Goal: Find specific page/section: Find specific page/section

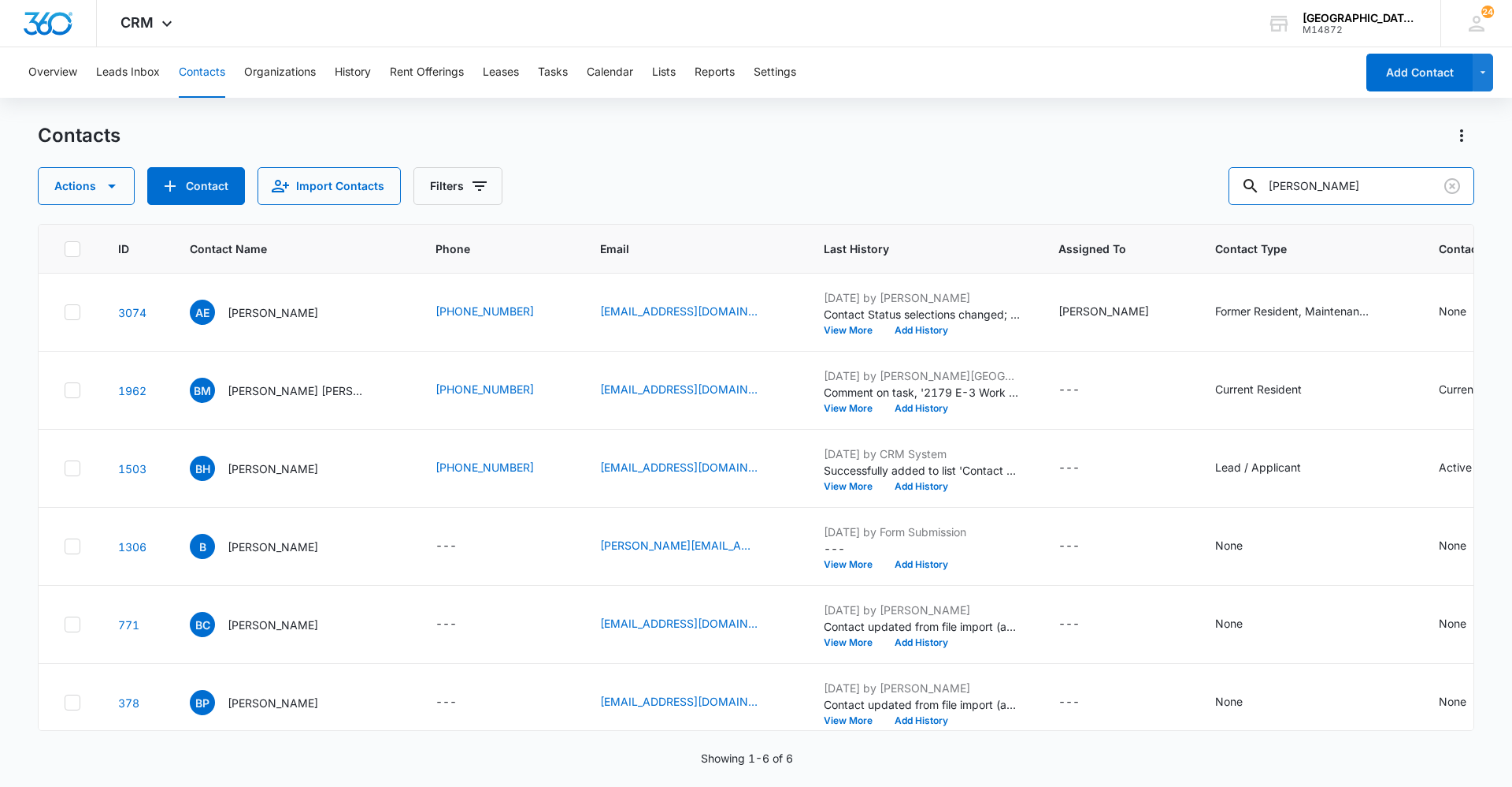
drag, startPoint x: 1328, startPoint y: 182, endPoint x: 1046, endPoint y: 177, distance: 282.0
click at [1046, 178] on div "Actions Contact Import Contacts Filters [PERSON_NAME]" at bounding box center [756, 186] width 1437 height 38
type input "[PERSON_NAME]"
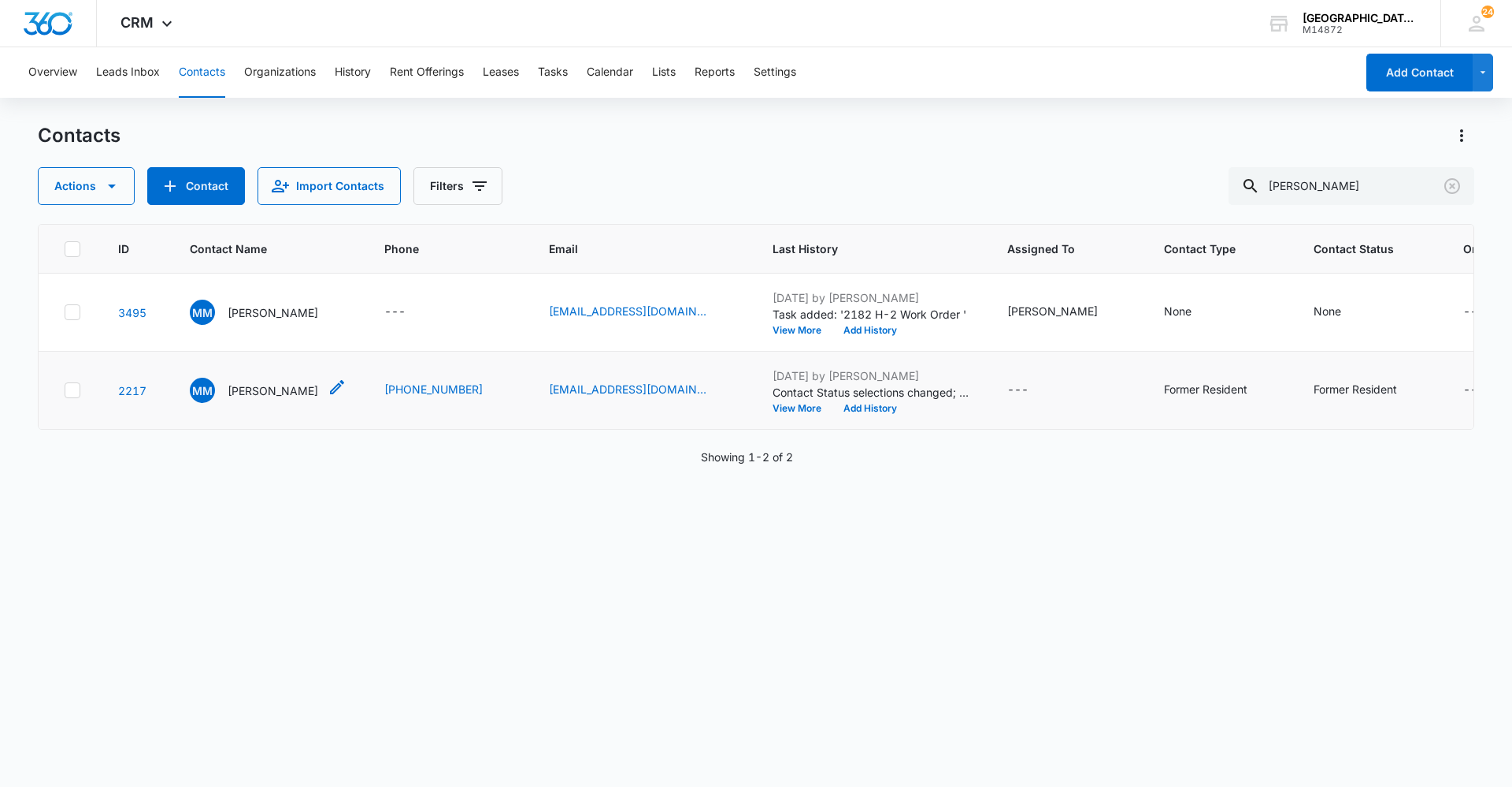
click at [269, 396] on p "[PERSON_NAME]" at bounding box center [273, 390] width 90 height 17
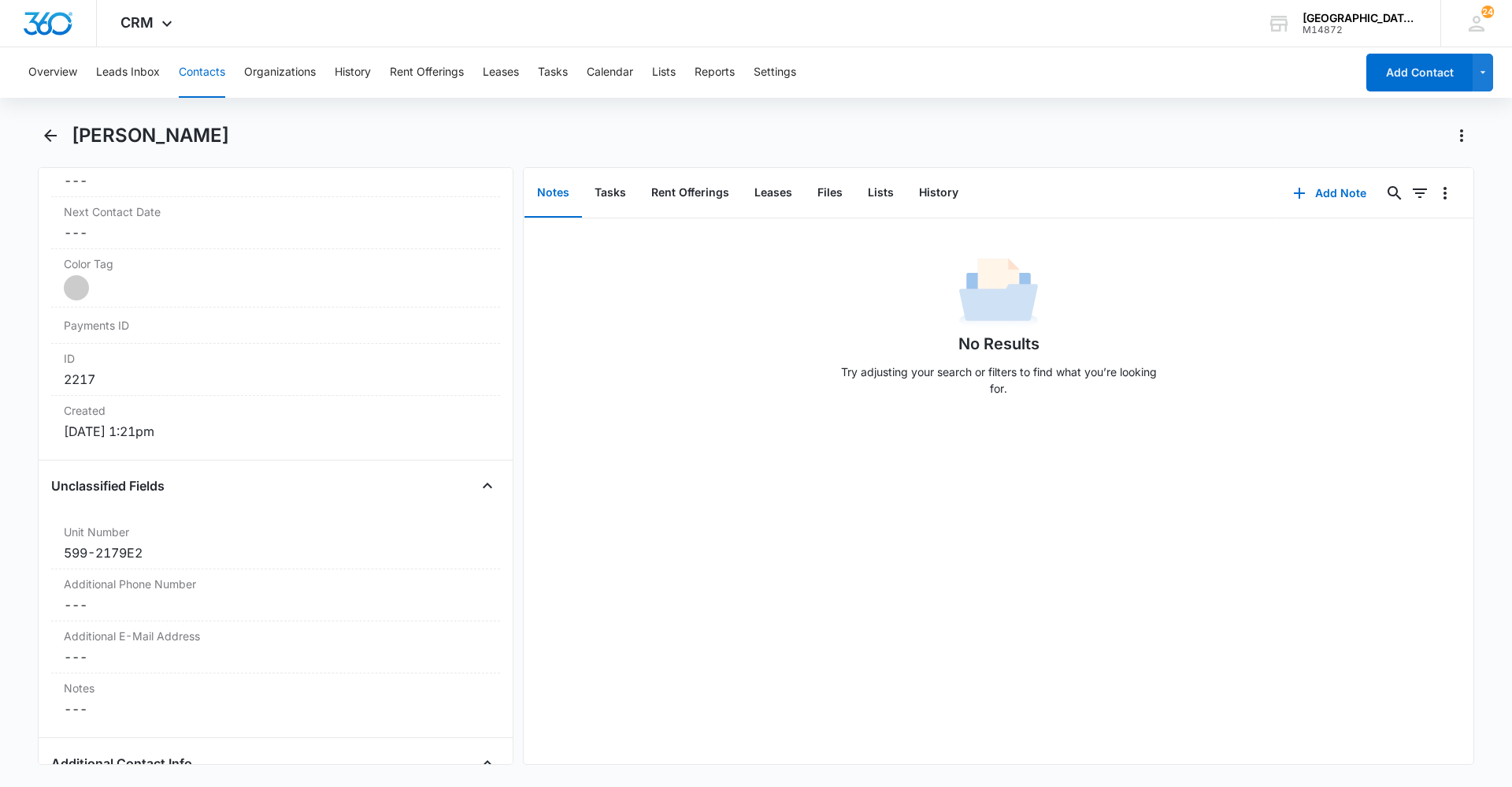
scroll to position [1182, 0]
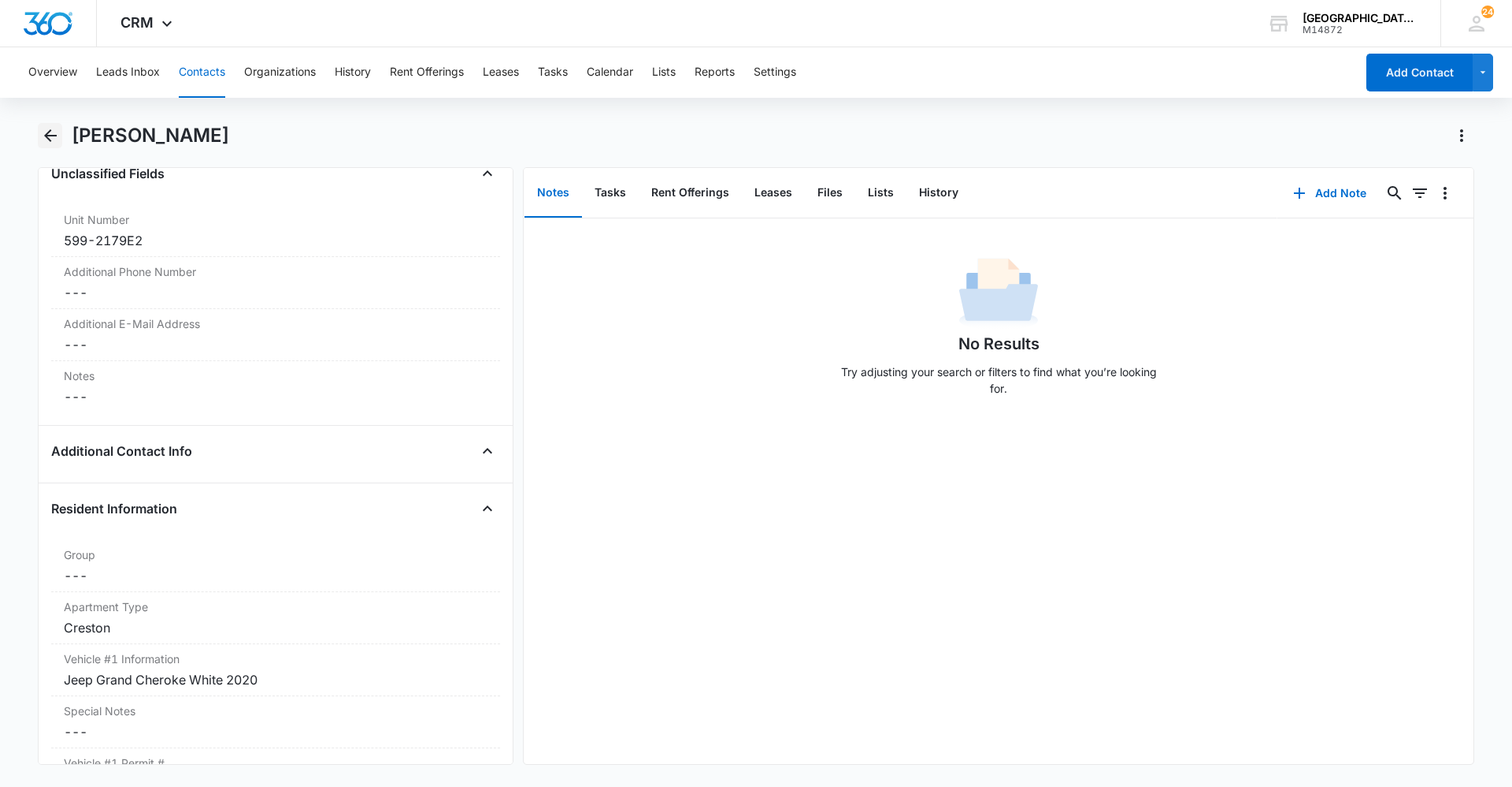
click at [57, 137] on icon "Back" at bounding box center [50, 135] width 19 height 19
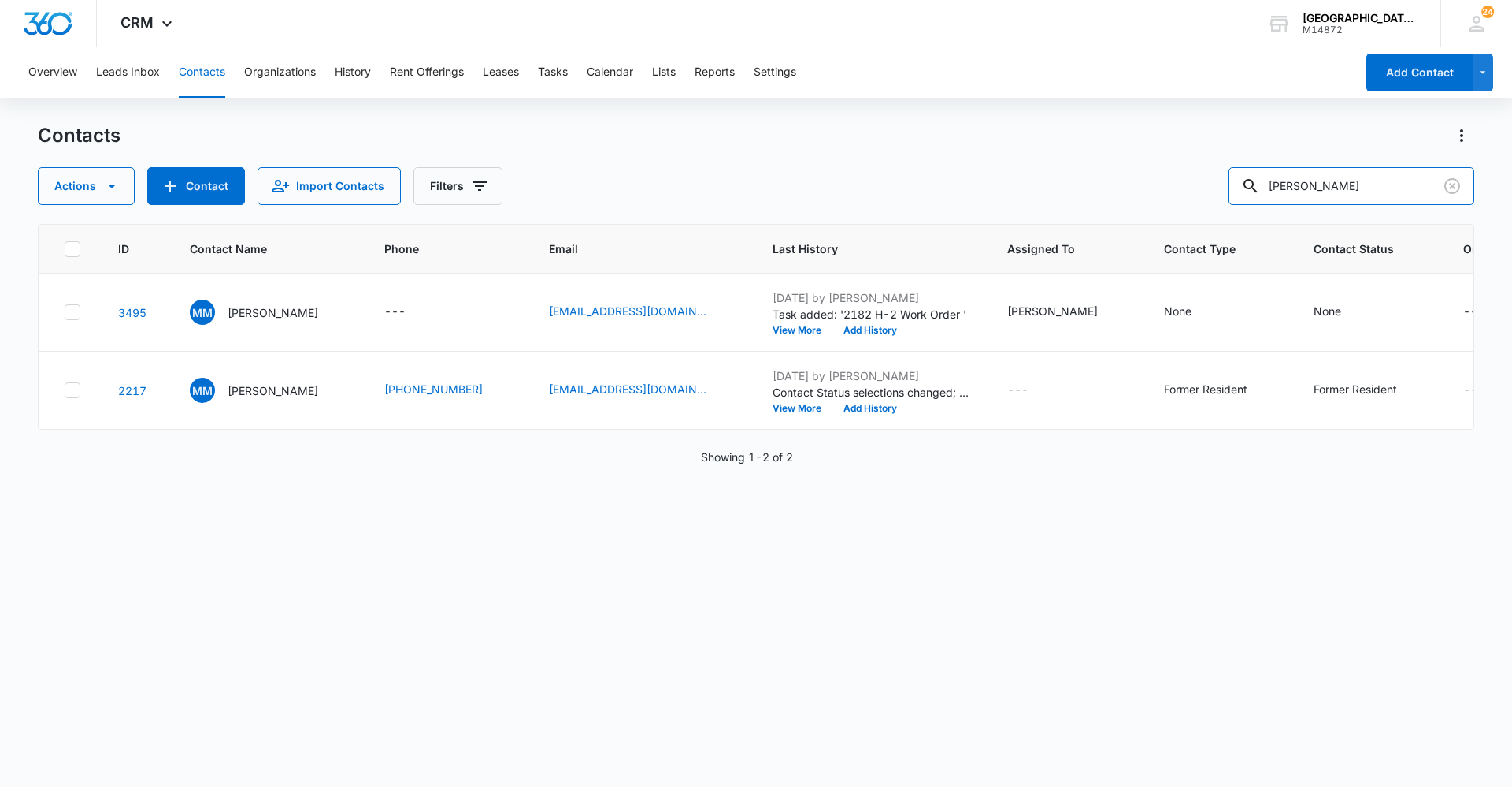
drag, startPoint x: 1290, startPoint y: 187, endPoint x: 1132, endPoint y: 199, distance: 158.5
click at [1150, 199] on div "Actions Contact Import Contacts Filters [PERSON_NAME]" at bounding box center [756, 186] width 1437 height 38
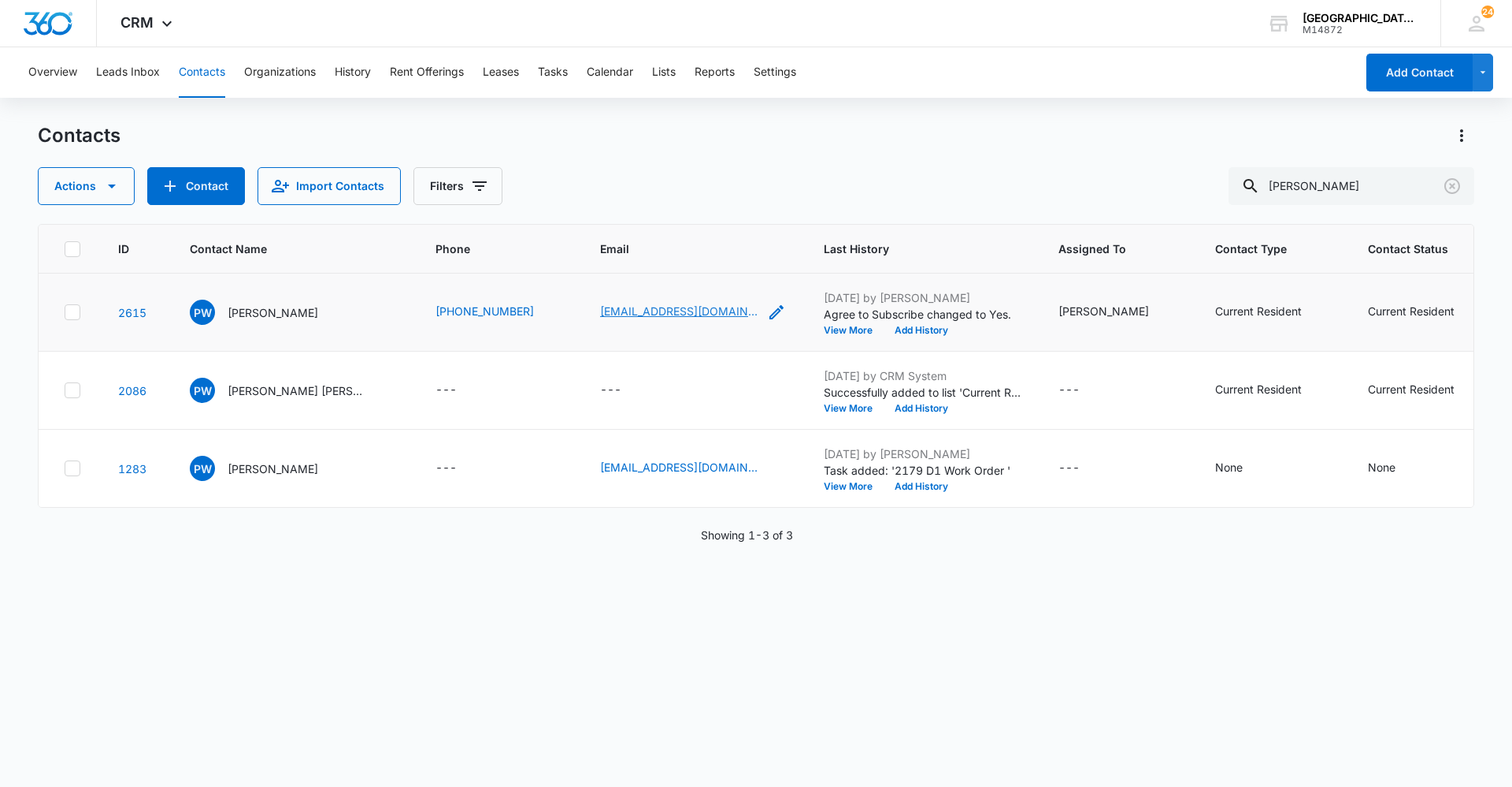
click at [613, 316] on link "[EMAIL_ADDRESS][DOMAIN_NAME]" at bounding box center [679, 310] width 158 height 17
drag, startPoint x: 1378, startPoint y: 186, endPoint x: 1167, endPoint y: 185, distance: 211.0
click at [1167, 185] on div "Actions Contact Import Contacts Filters [PERSON_NAME]" at bounding box center [756, 186] width 1437 height 38
type input "[PERSON_NAME]"
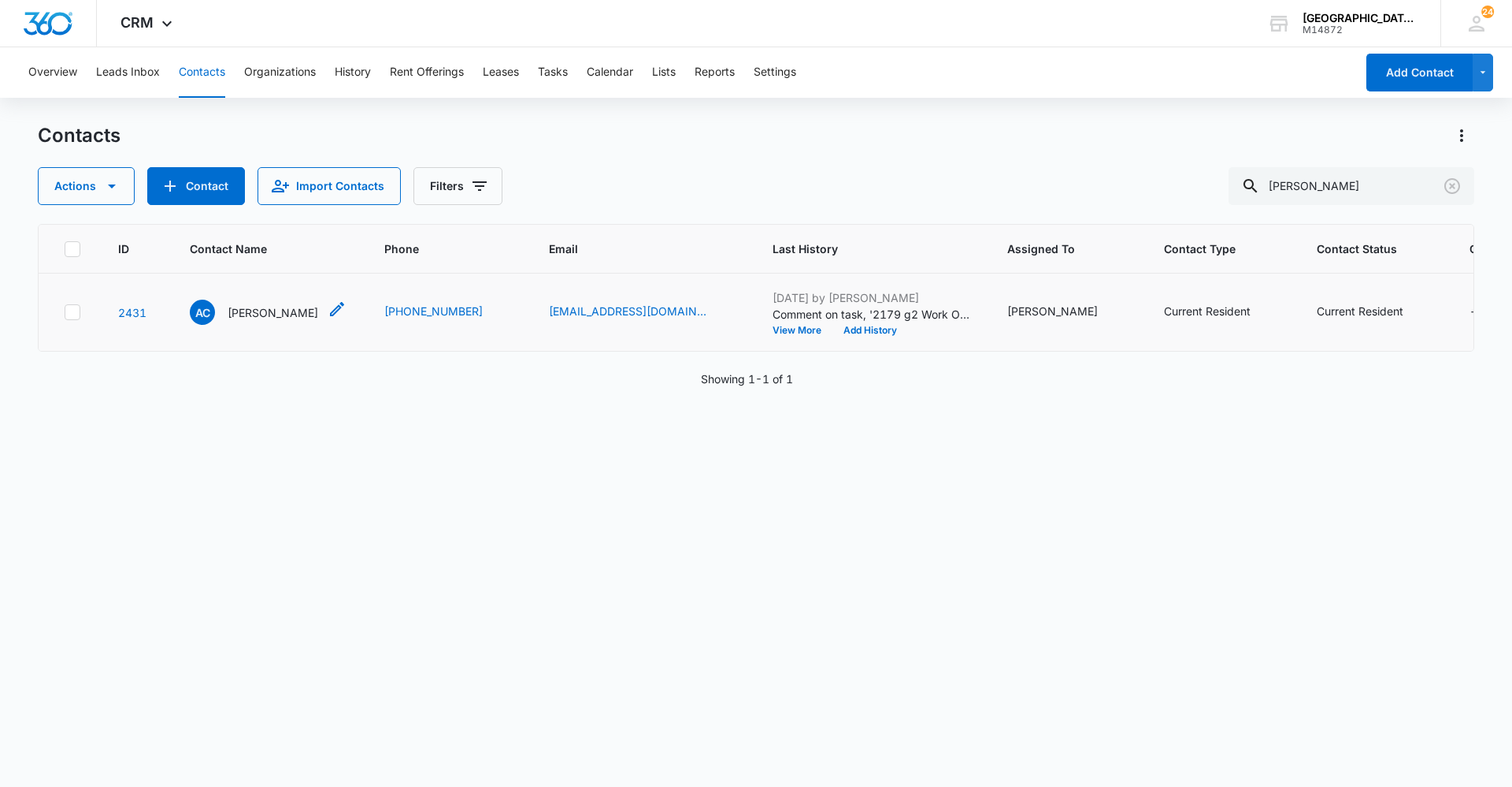
click at [299, 316] on p "[PERSON_NAME]" at bounding box center [273, 312] width 90 height 17
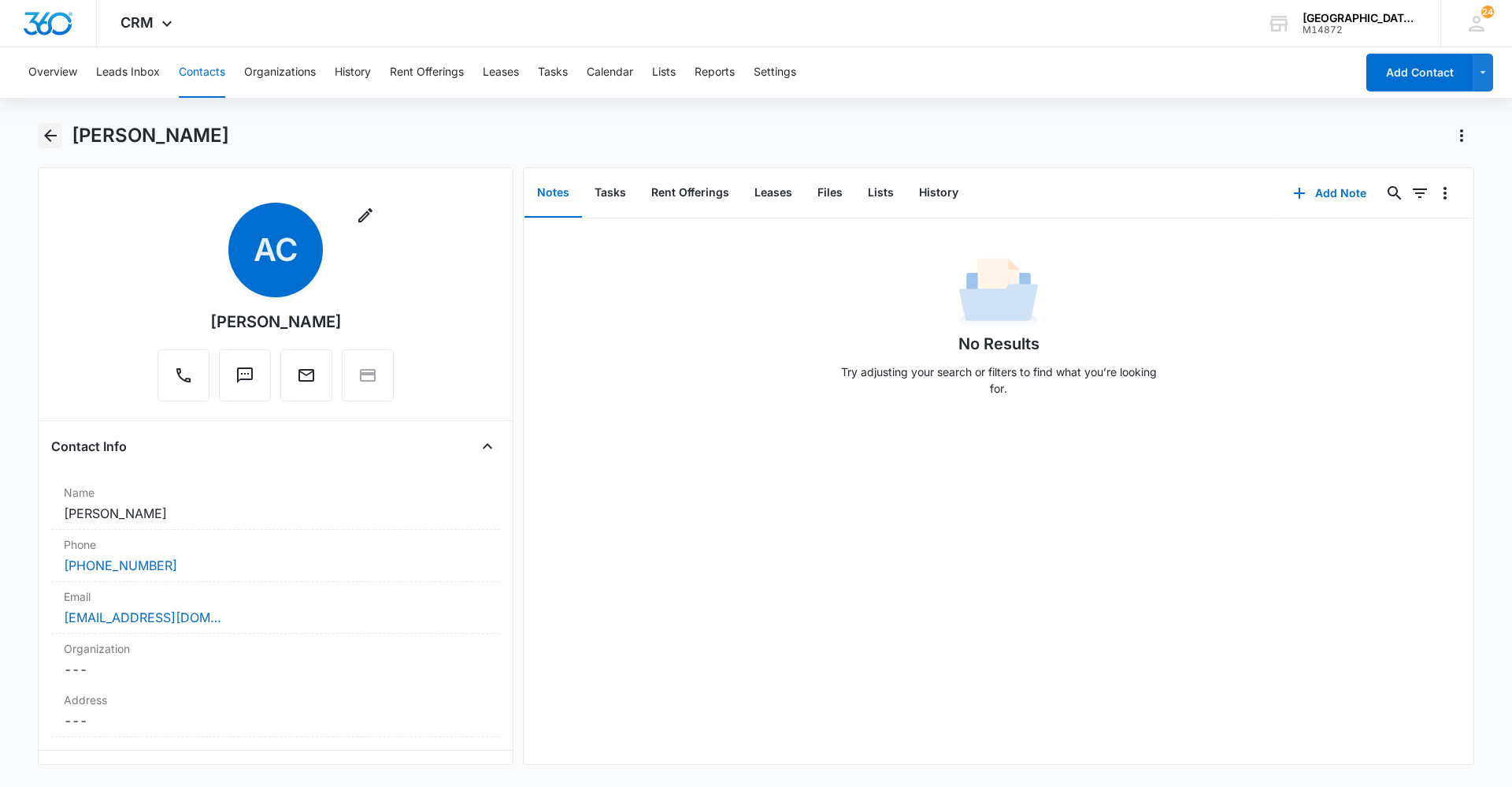
click at [43, 142] on icon "Back" at bounding box center [50, 135] width 19 height 19
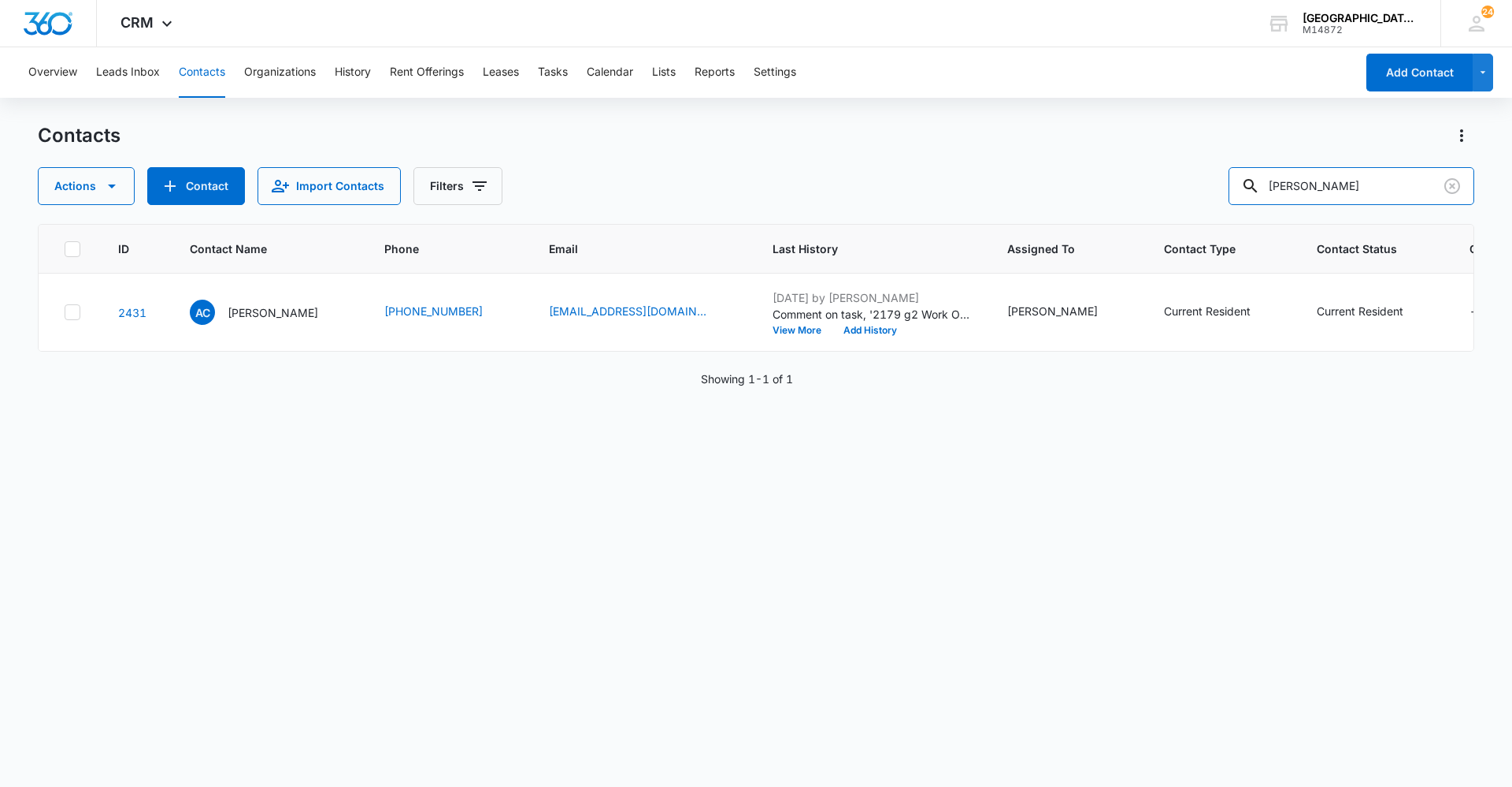
drag, startPoint x: 1349, startPoint y: 187, endPoint x: 1211, endPoint y: 189, distance: 138.0
click at [1229, 191] on div "Actions Contact Import Contacts Filters [PERSON_NAME]" at bounding box center [756, 186] width 1437 height 38
type input "[PERSON_NAME]"
